Goal: Information Seeking & Learning: Check status

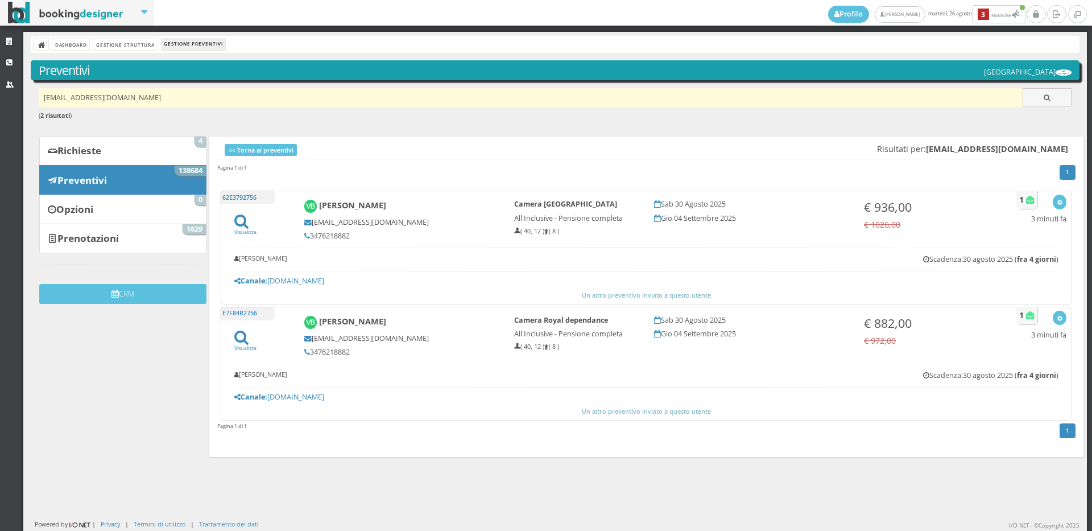
click at [156, 99] on input "vbonici13@gmail.com" at bounding box center [531, 97] width 985 height 19
paste input "[EMAIL_ADDRESS][DOMAIN_NAME]"
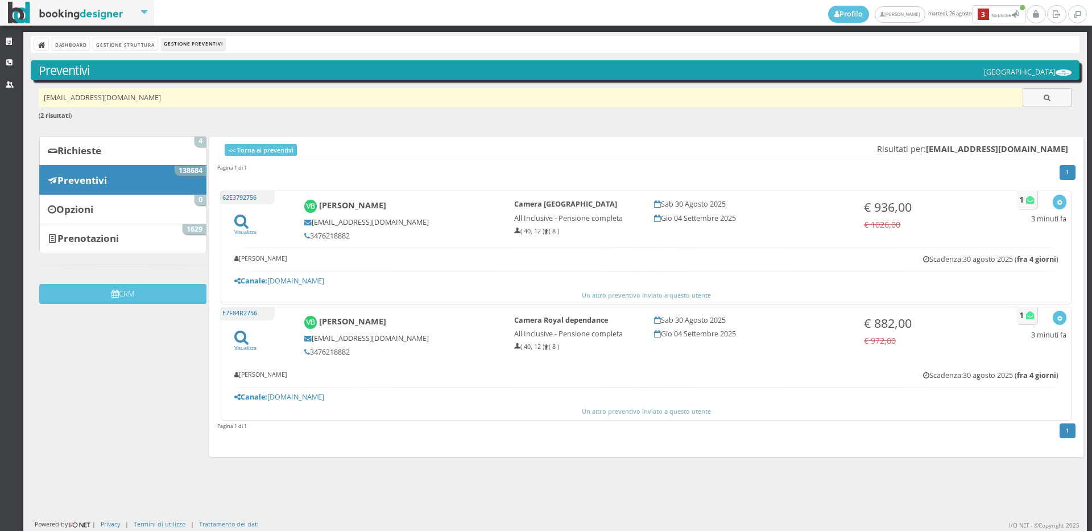
type input "[EMAIL_ADDRESS][DOMAIN_NAME]"
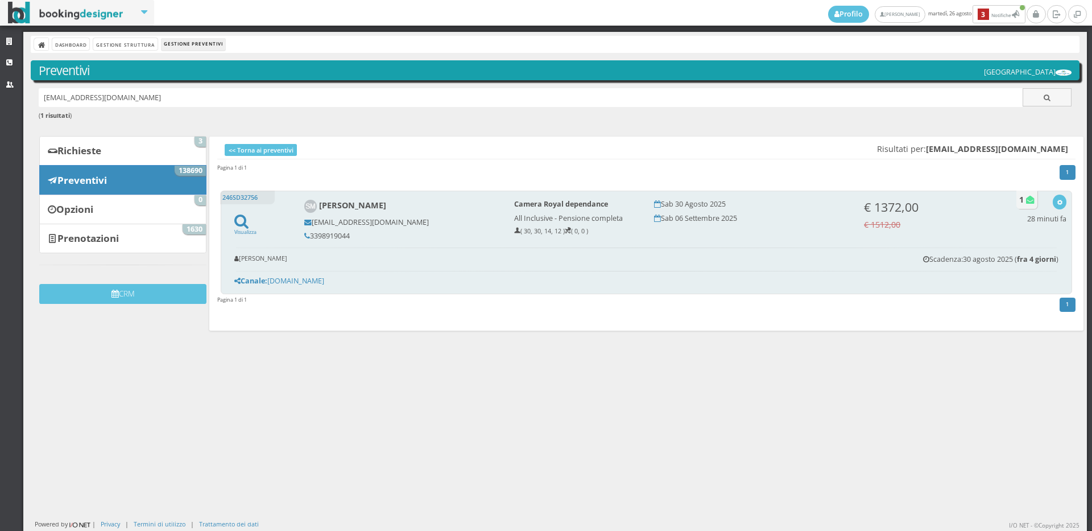
click at [350, 234] on h5 "3398919044" at bounding box center [401, 236] width 195 height 9
copy div "3398919044"
click at [1056, 207] on div "Visualizza Visualizza sul sito Invia email Elimina 28 minuti fa" at bounding box center [1046, 212] width 39 height 34
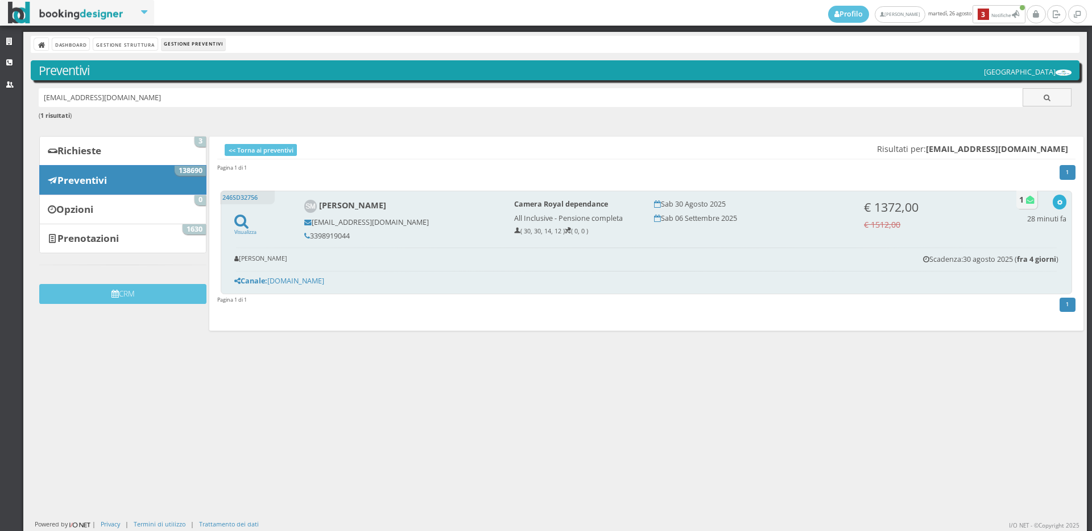
click at [1057, 203] on icon "button" at bounding box center [1060, 203] width 6 height 6
click at [1013, 257] on link "Visualizza sul sito" at bounding box center [1022, 256] width 89 height 13
